Goal: Task Accomplishment & Management: Manage account settings

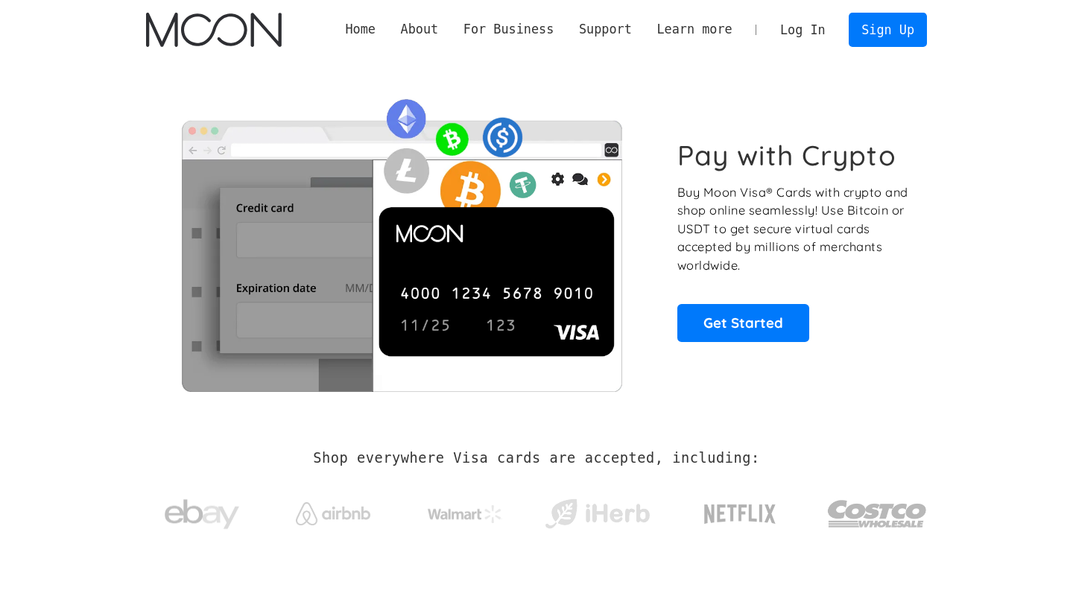
click at [812, 29] on link "Log In" at bounding box center [802, 29] width 70 height 33
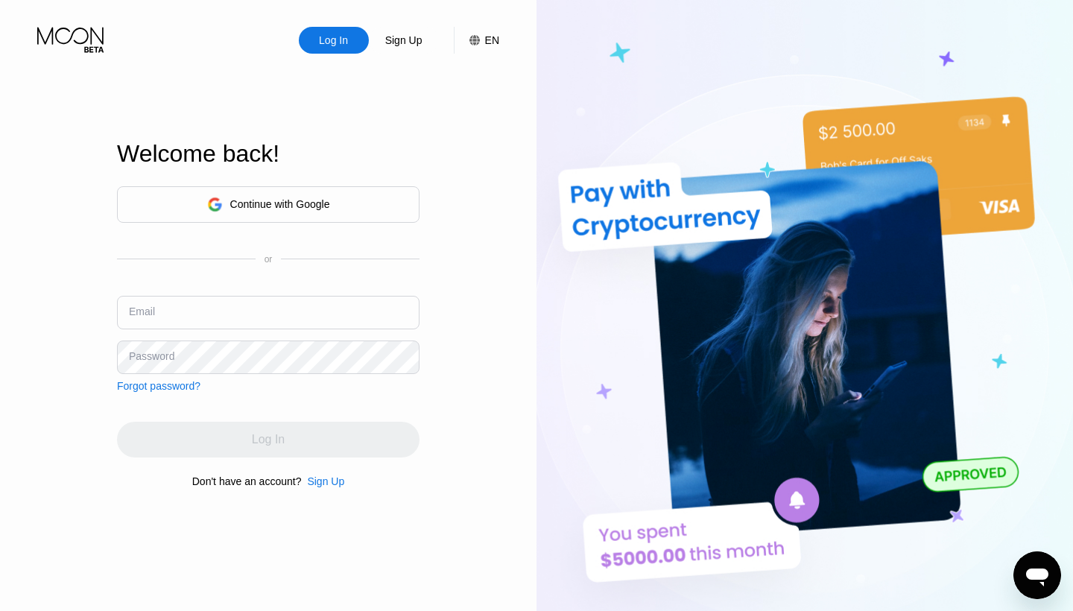
click at [332, 213] on div "Continue with Google" at bounding box center [268, 204] width 302 height 37
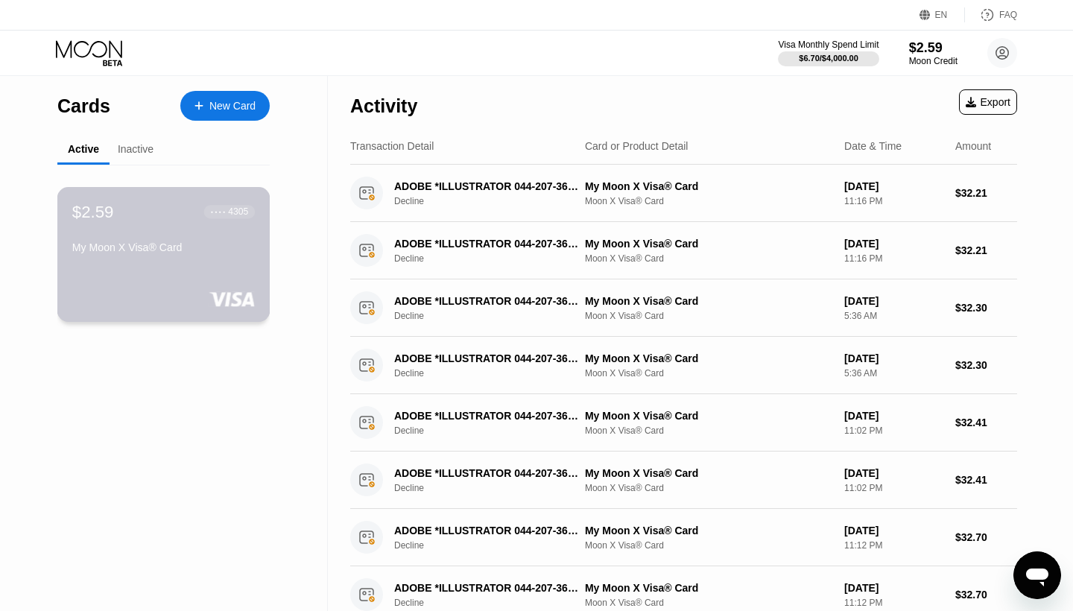
click at [223, 223] on div "$2.59 ● ● ● ● 4305 My Moon X Visa® Card" at bounding box center [163, 230] width 183 height 57
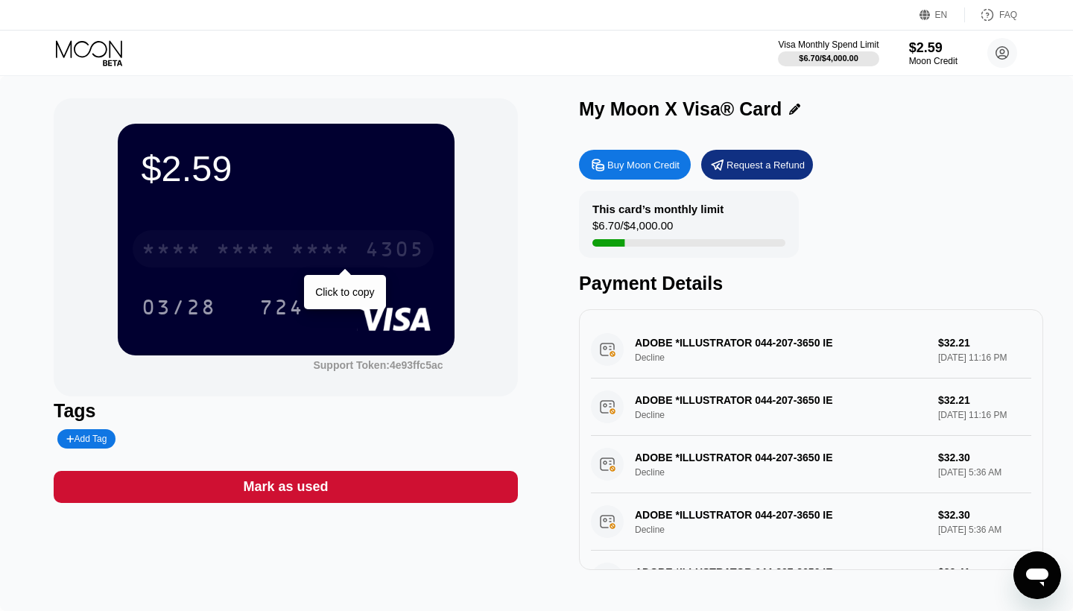
click at [387, 262] on div "4305" at bounding box center [395, 251] width 60 height 24
